Goal: Navigation & Orientation: Find specific page/section

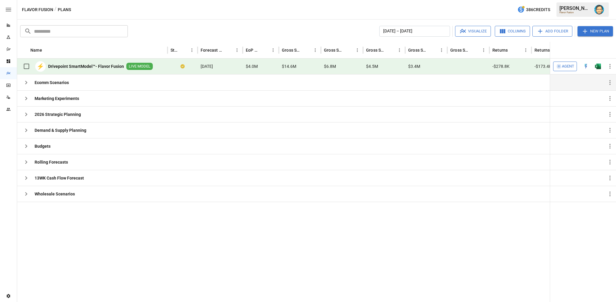
click at [26, 80] on icon "button" at bounding box center [26, 82] width 7 height 7
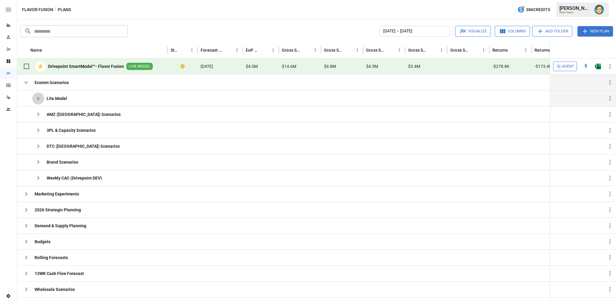
click at [36, 95] on icon "button" at bounding box center [38, 98] width 7 height 7
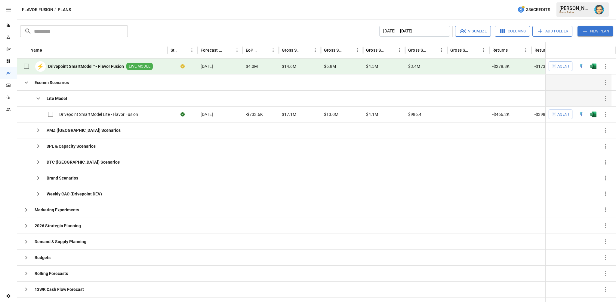
click at [36, 95] on icon "button" at bounding box center [38, 98] width 7 height 7
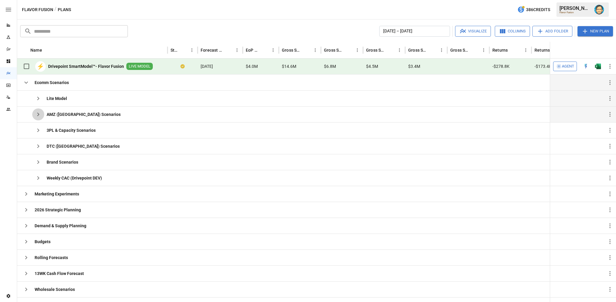
click at [35, 113] on icon "button" at bounding box center [38, 114] width 7 height 7
click at [38, 131] on icon "button" at bounding box center [38, 130] width 7 height 7
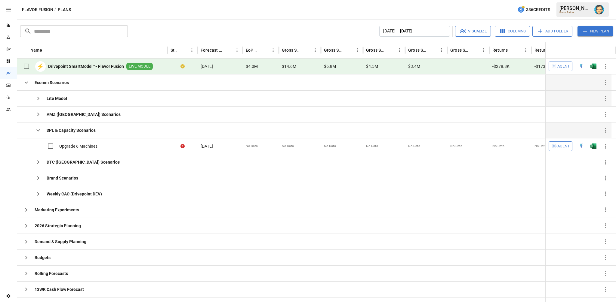
click at [38, 131] on icon "button" at bounding box center [38, 131] width 4 height 2
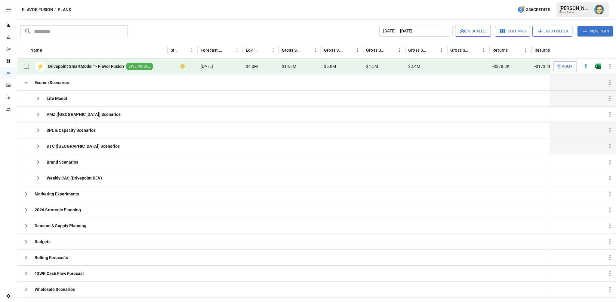
click at [38, 143] on icon "button" at bounding box center [38, 146] width 7 height 7
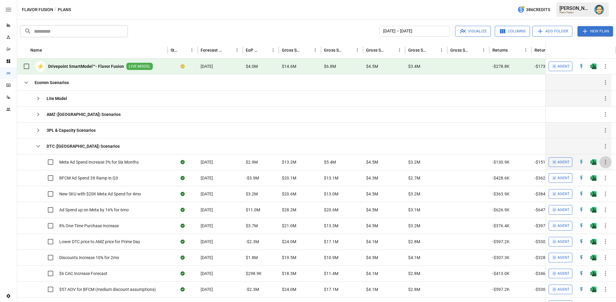
click at [605, 164] on icon "button" at bounding box center [605, 162] width 1 height 5
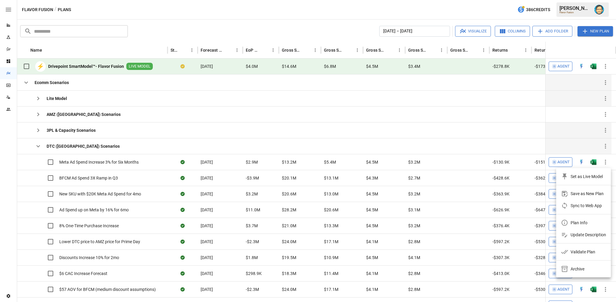
click at [569, 221] on div "Plan Info" at bounding box center [574, 223] width 26 height 7
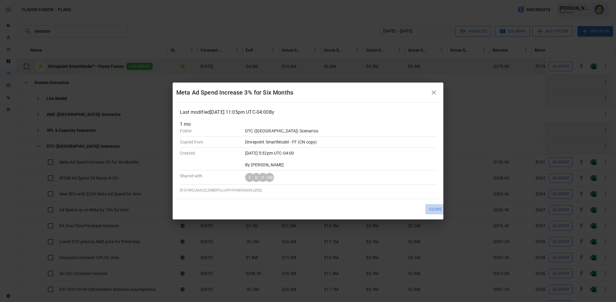
click at [435, 206] on button "Close" at bounding box center [435, 209] width 20 height 10
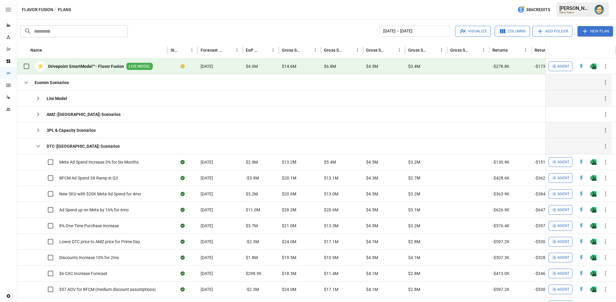
click at [598, 9] on img "Dana Basken" at bounding box center [599, 10] width 10 height 10
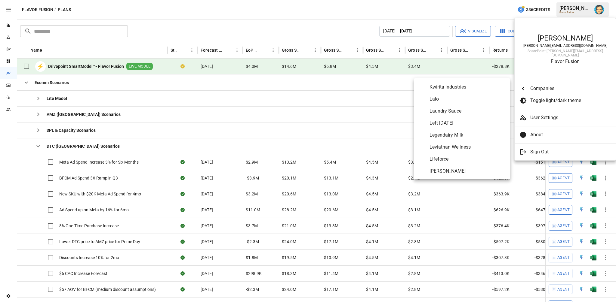
scroll to position [1859, 0]
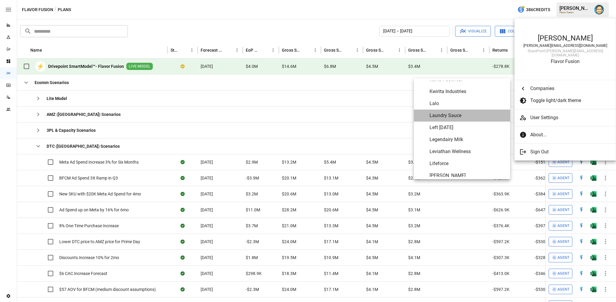
click at [444, 115] on span "Laundry Sauce" at bounding box center [467, 115] width 76 height 7
